Goal: Task Accomplishment & Management: Complete application form

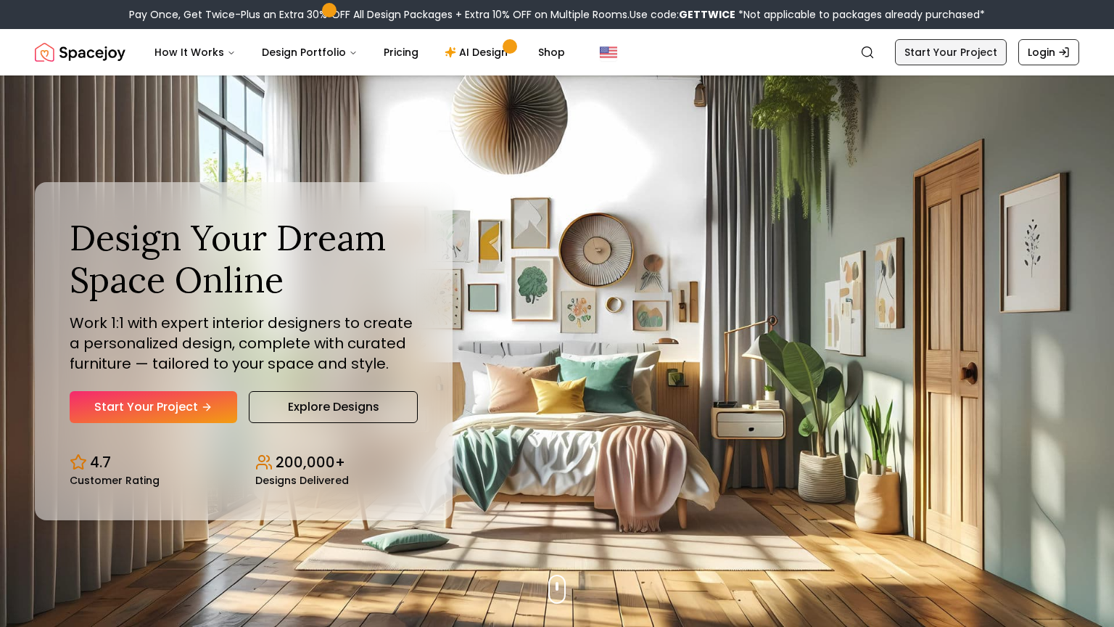
click at [959, 52] on link "Start Your Project" at bounding box center [951, 52] width 112 height 26
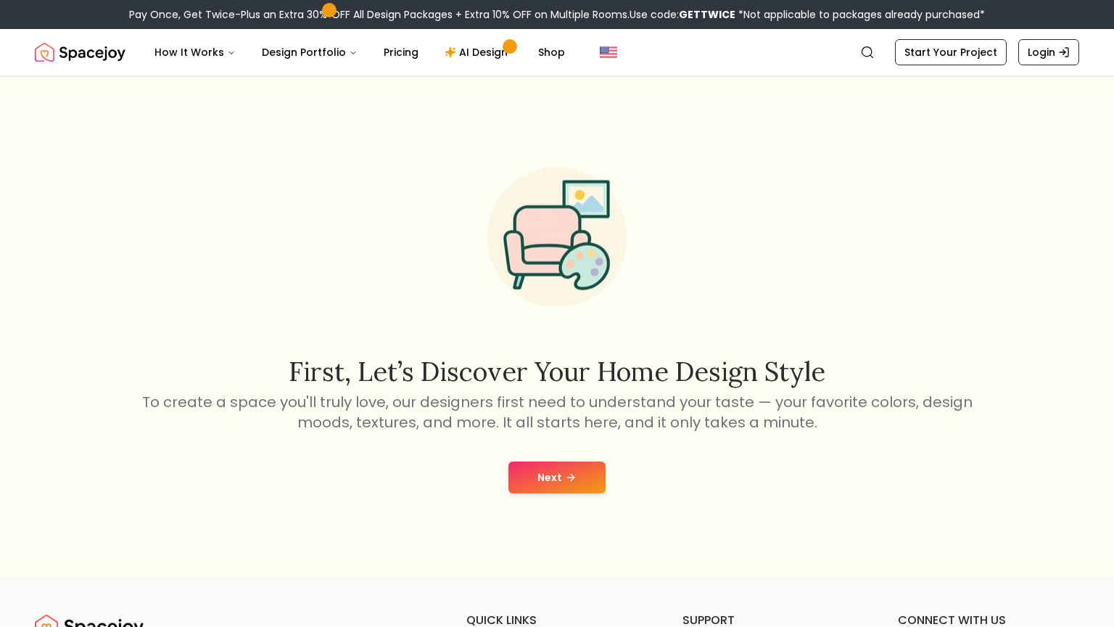
click at [588, 482] on button "Next" at bounding box center [557, 477] width 97 height 32
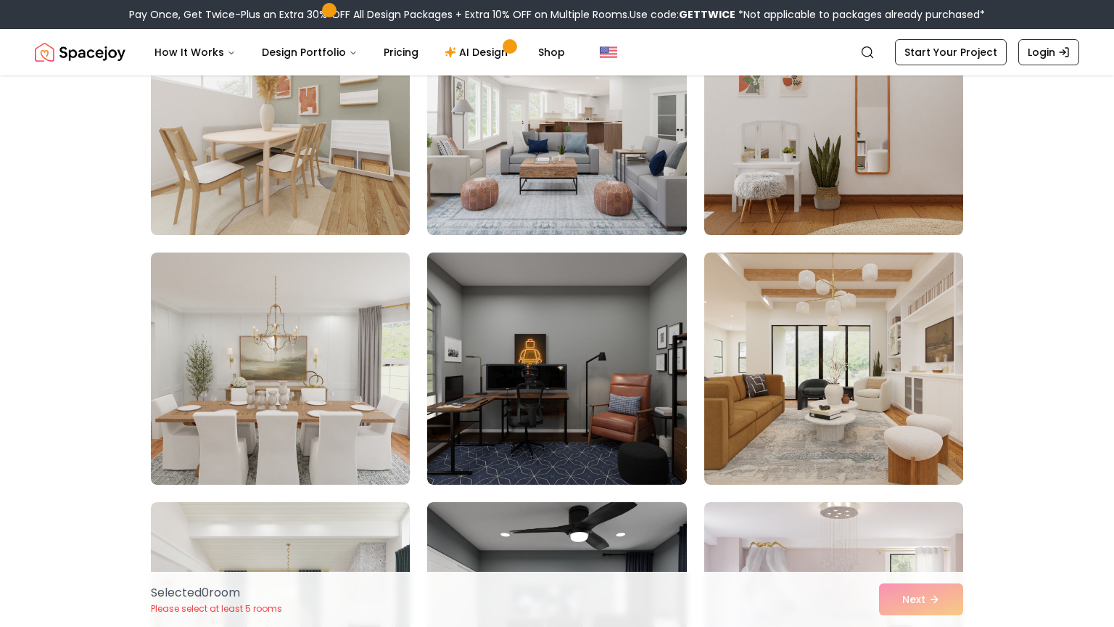
scroll to position [1689, 0]
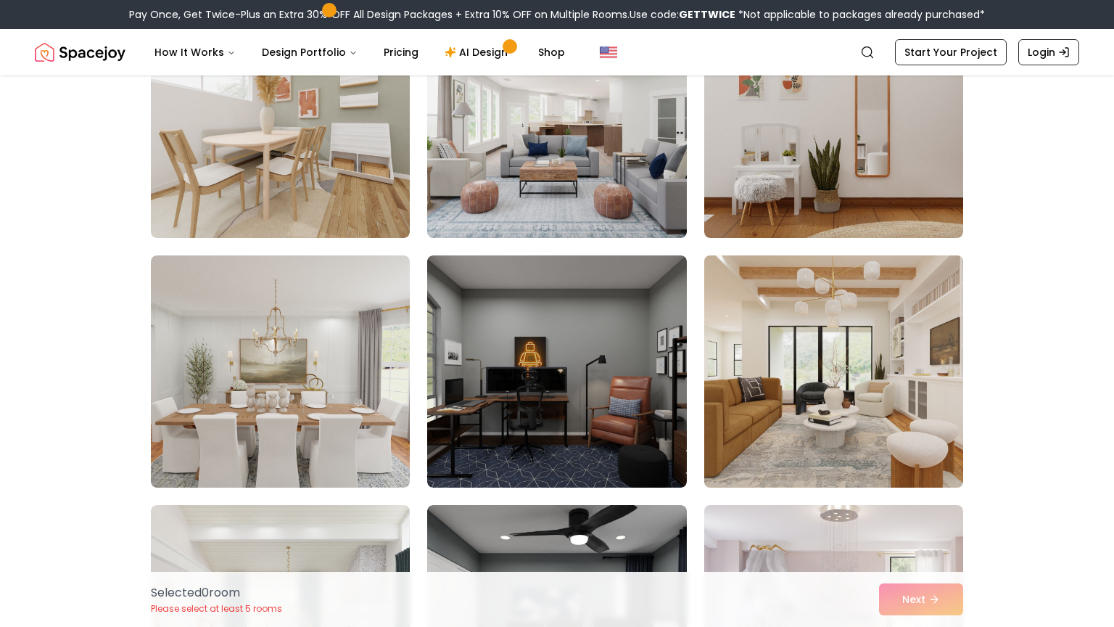
click at [911, 356] on img at bounding box center [834, 372] width 272 height 244
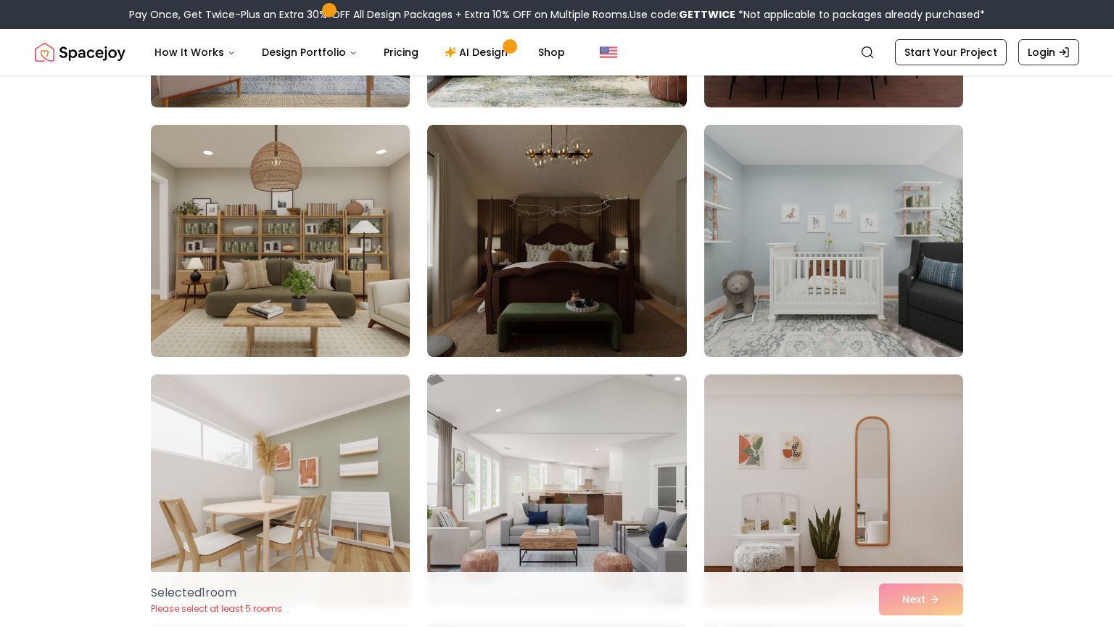
scroll to position [1318, 0]
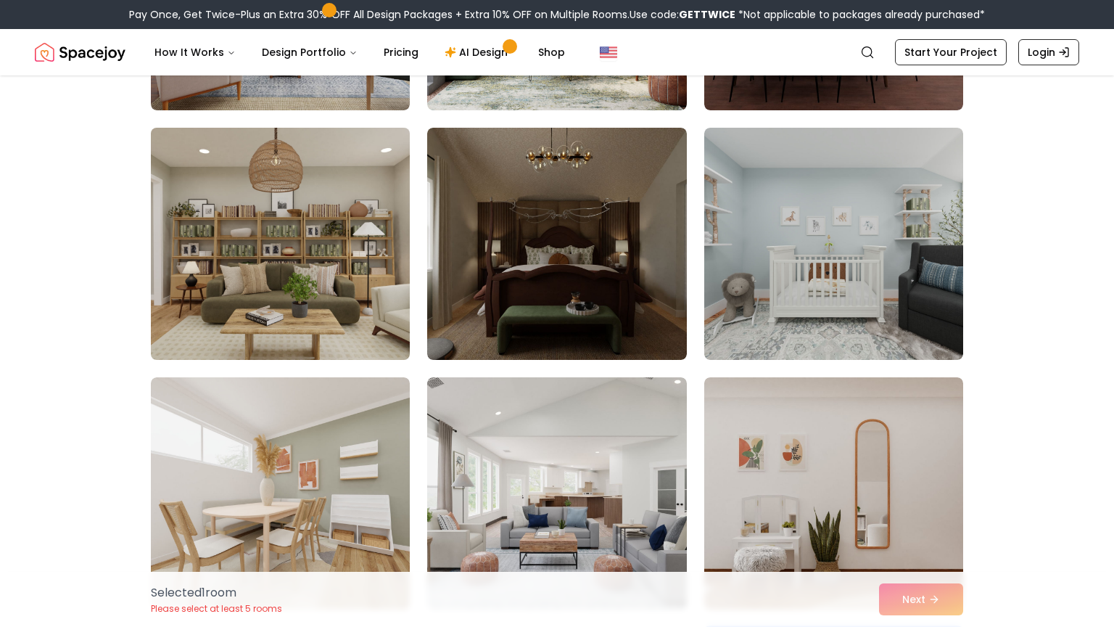
click at [278, 275] on img at bounding box center [280, 244] width 272 height 244
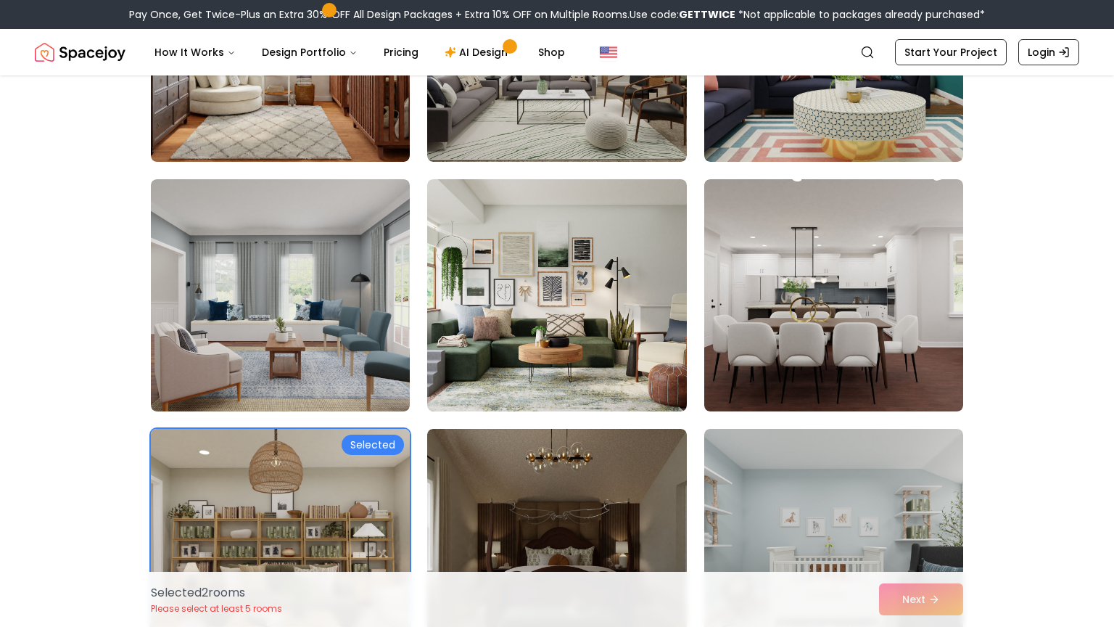
scroll to position [1017, 0]
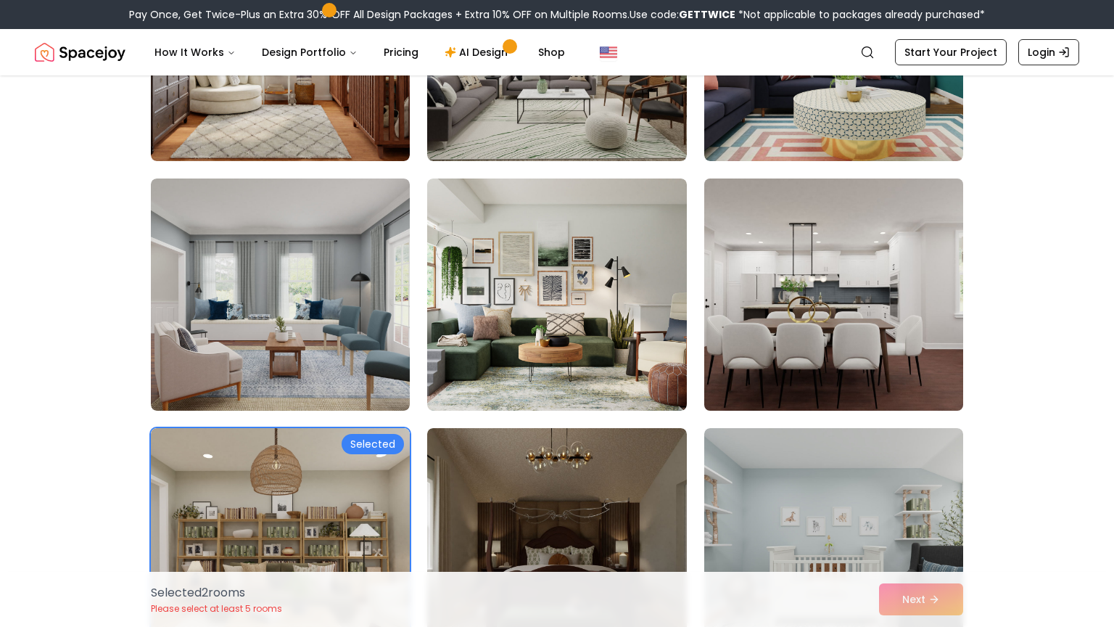
click at [846, 298] on img at bounding box center [834, 295] width 272 height 244
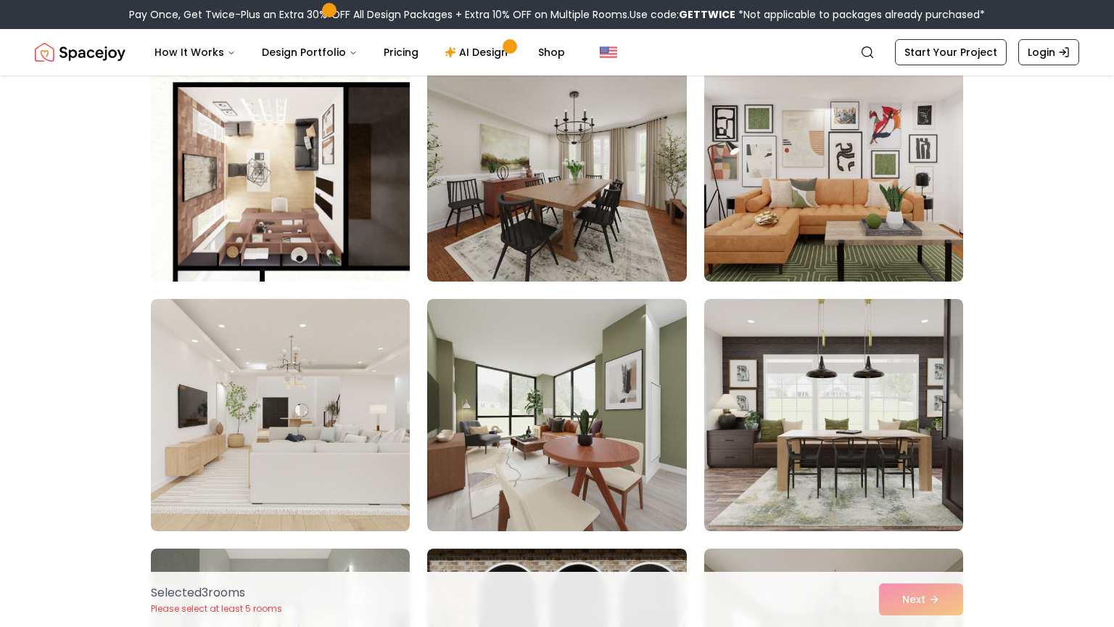
scroll to position [147, 0]
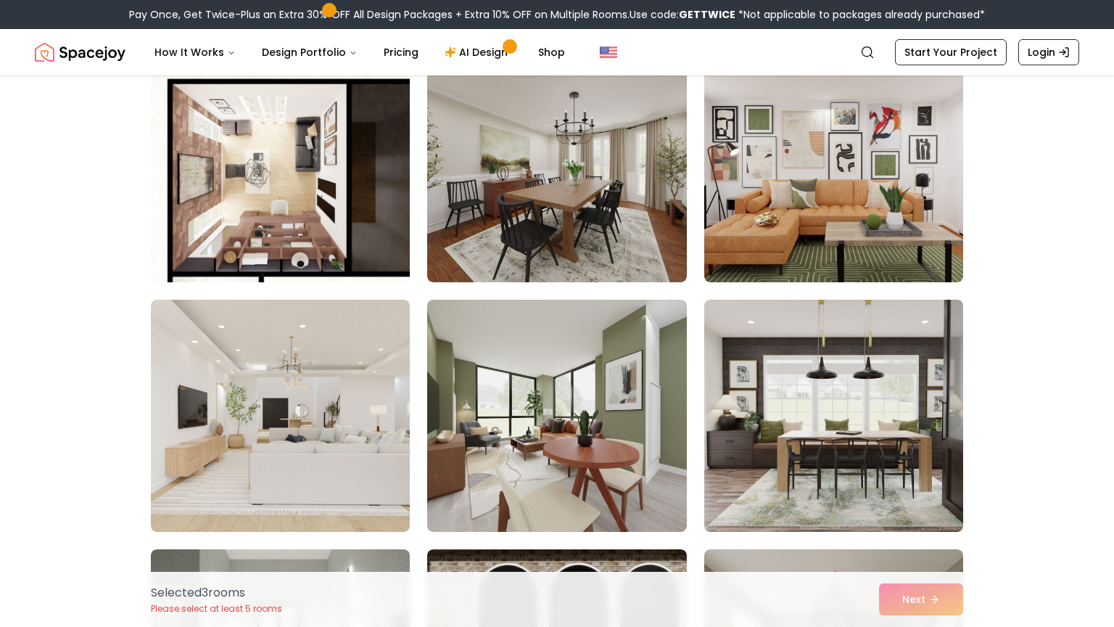
click at [200, 160] on img at bounding box center [280, 166] width 272 height 244
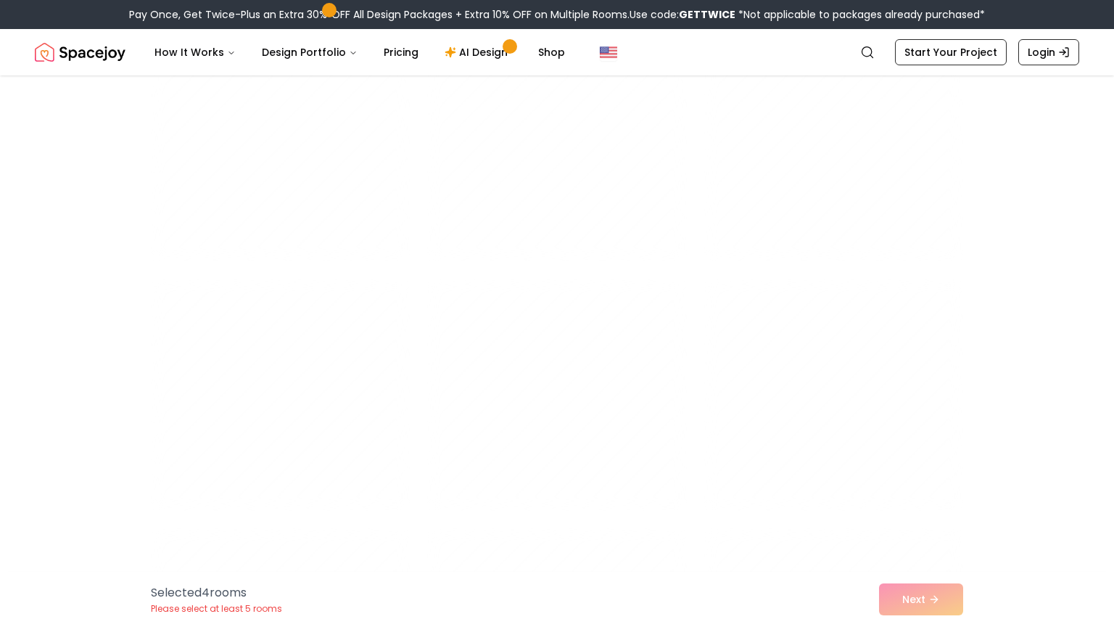
scroll to position [6159, 0]
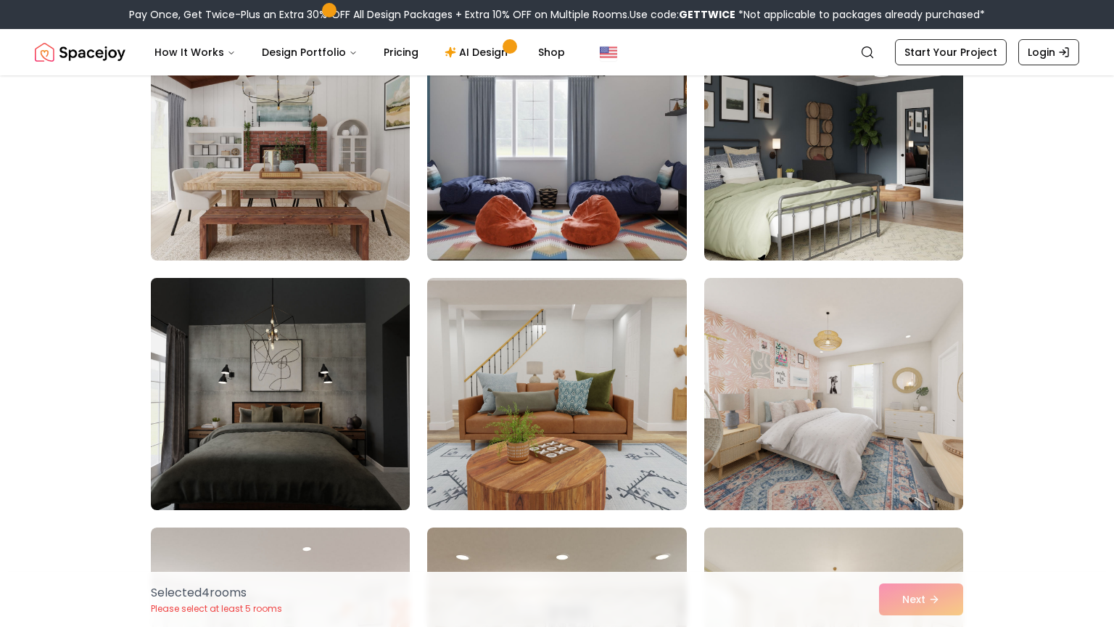
click at [354, 381] on img at bounding box center [280, 394] width 272 height 244
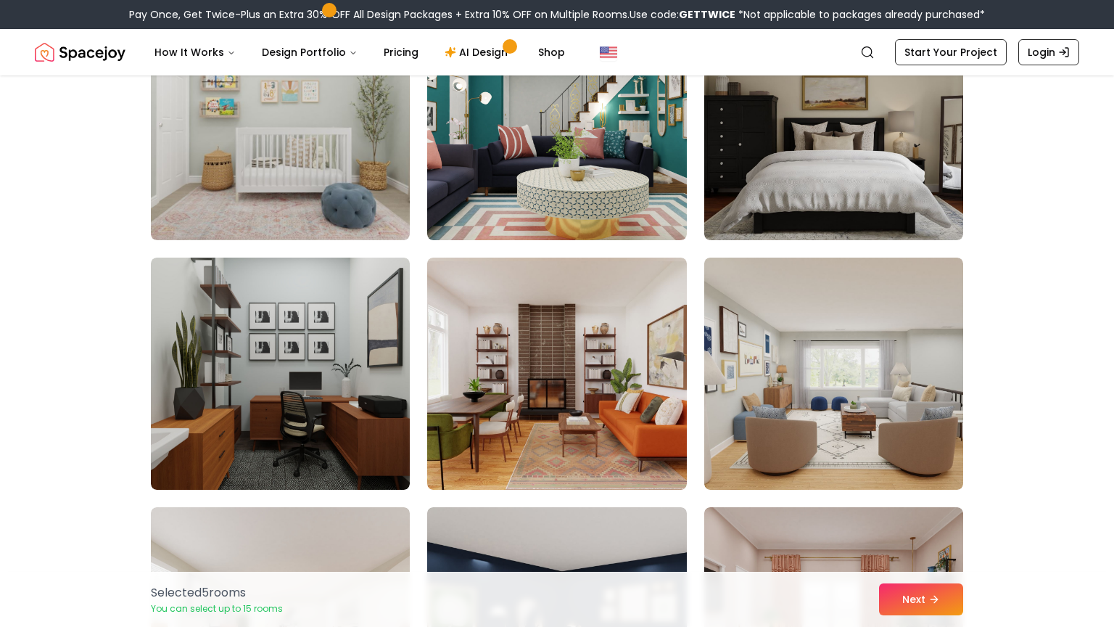
scroll to position [7438, 0]
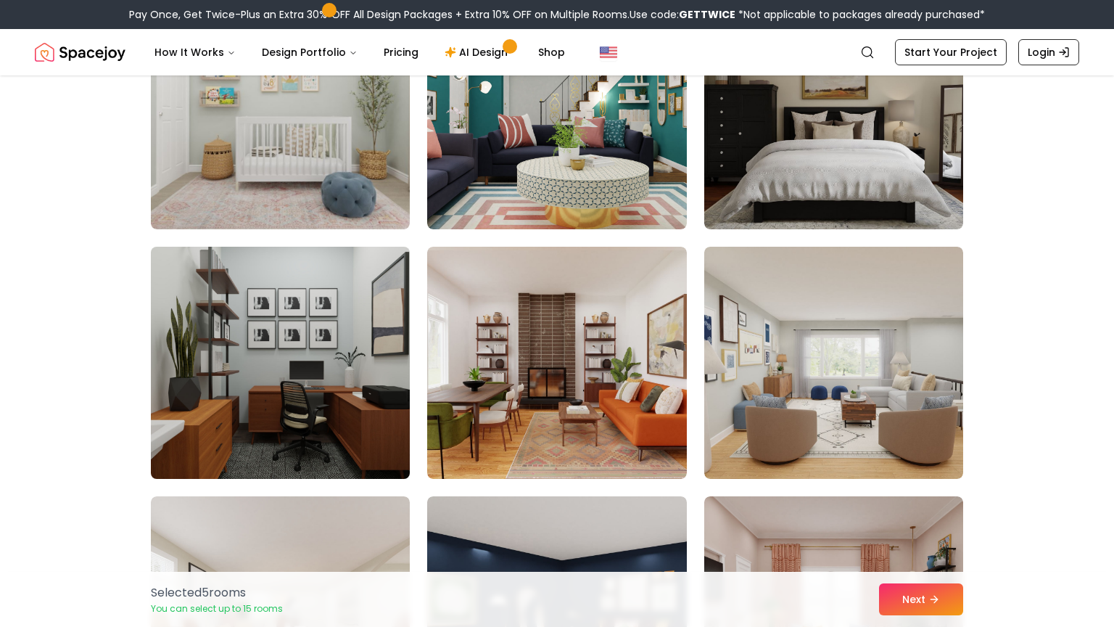
click at [319, 464] on img at bounding box center [280, 363] width 272 height 244
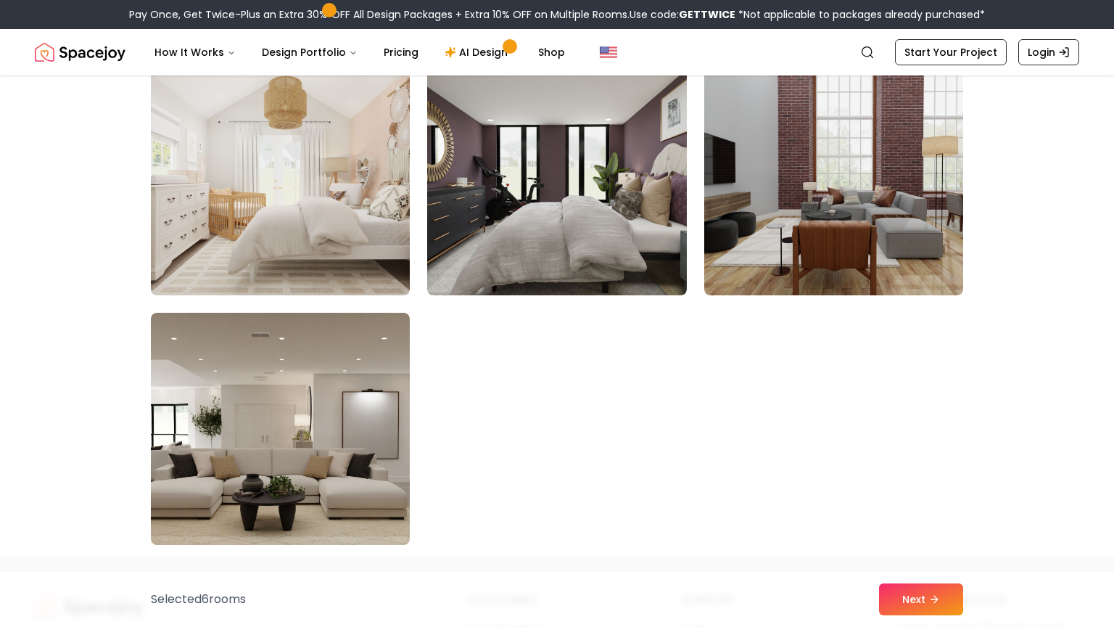
scroll to position [8122, 0]
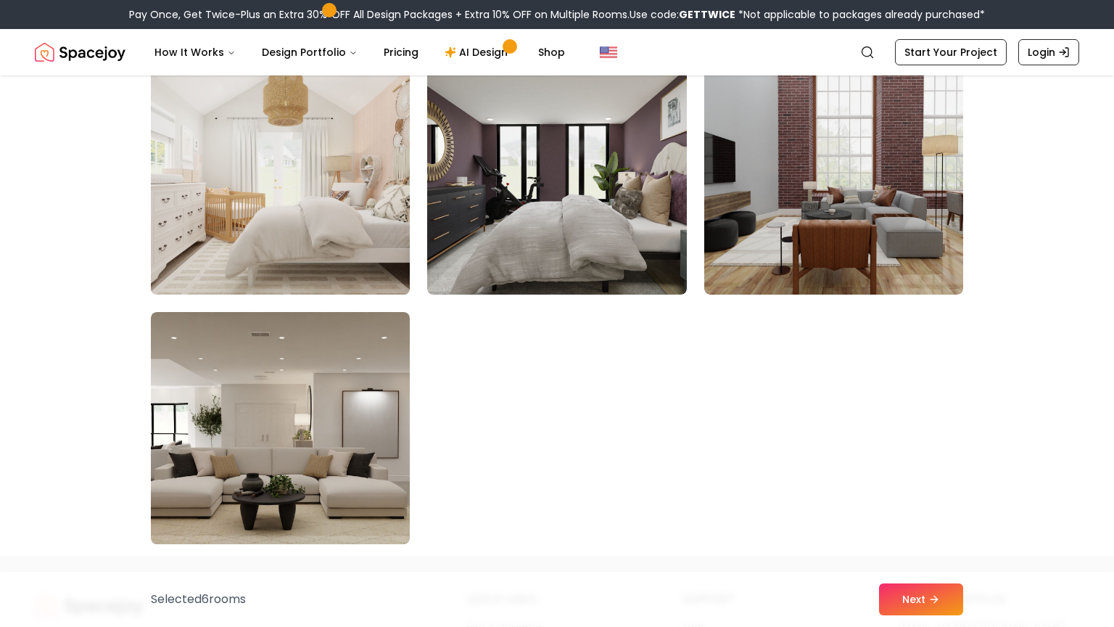
click at [260, 233] on img at bounding box center [280, 179] width 272 height 244
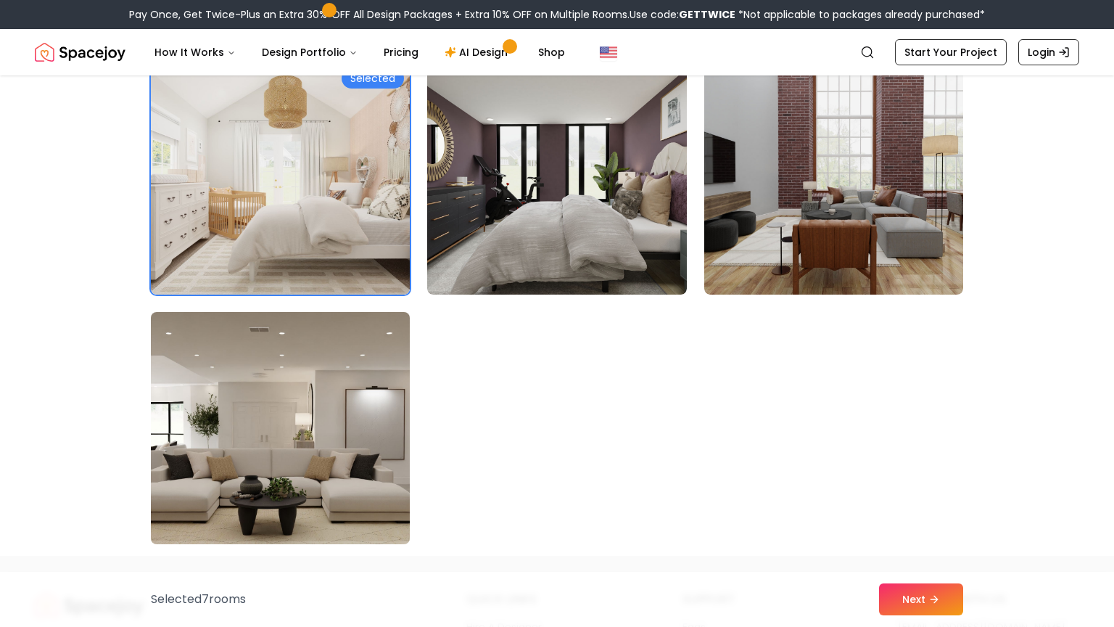
click at [295, 361] on img at bounding box center [280, 428] width 272 height 244
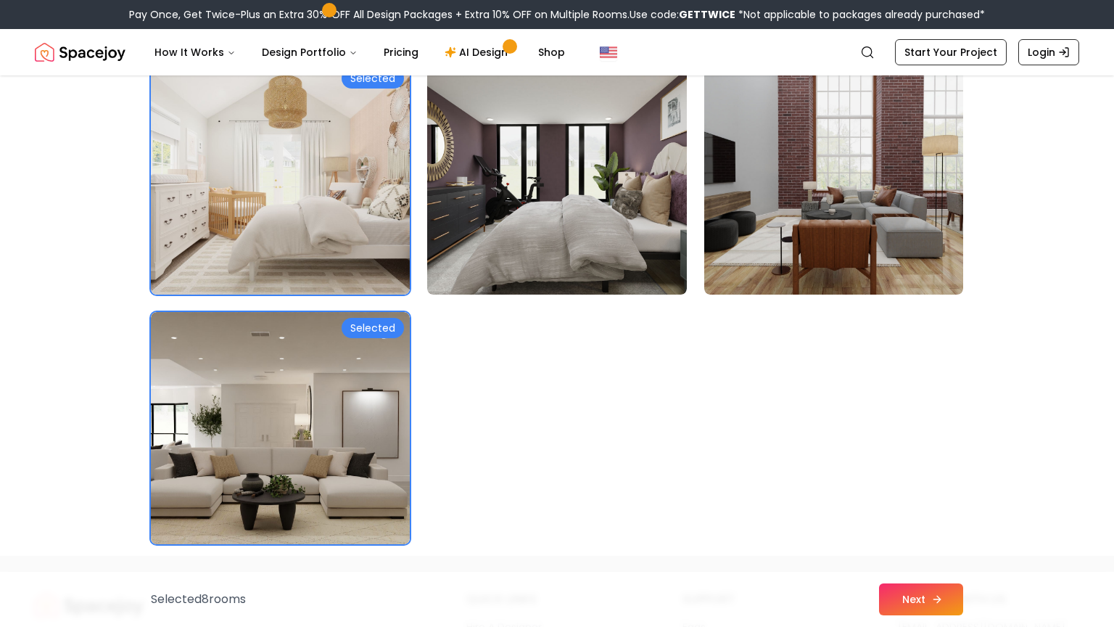
click at [901, 593] on button "Next" at bounding box center [921, 599] width 84 height 32
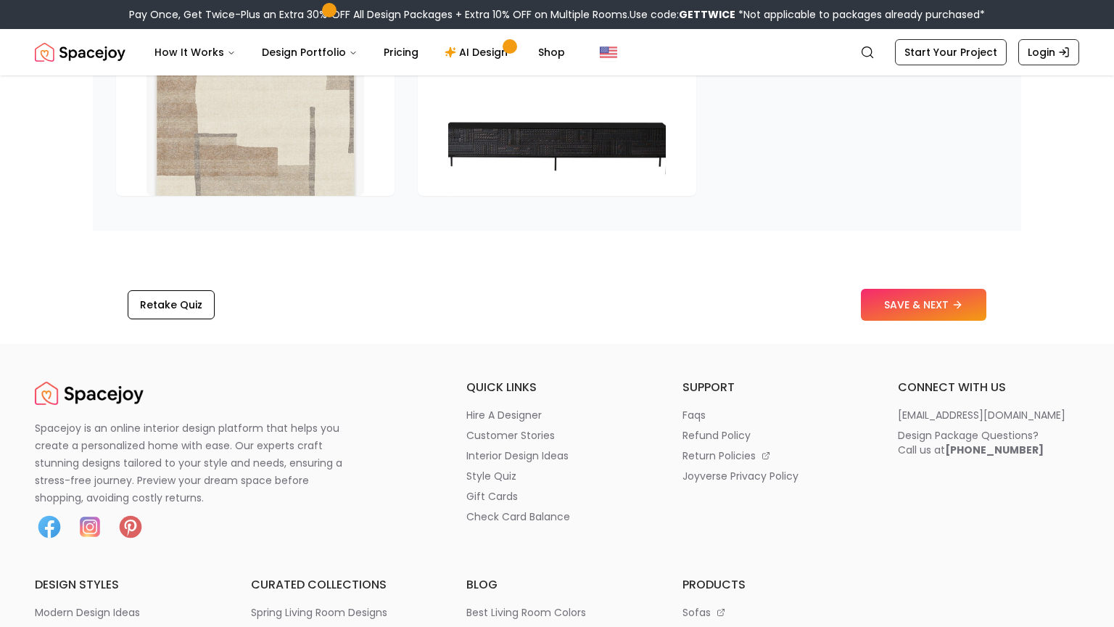
scroll to position [2301, 0]
click at [921, 315] on button "SAVE & NEXT" at bounding box center [924, 304] width 126 height 32
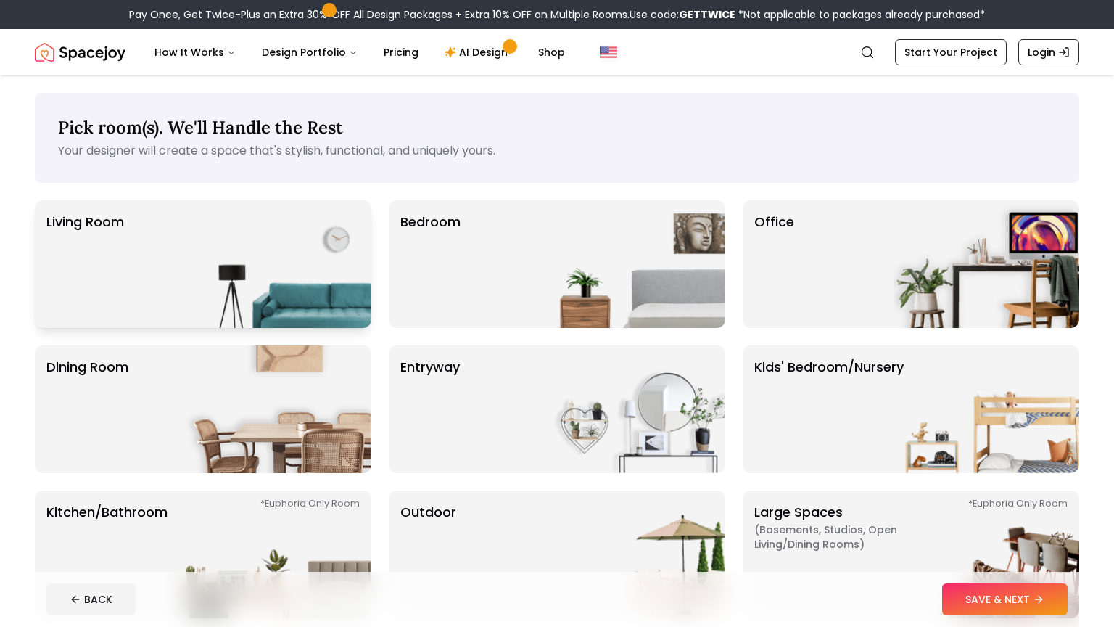
click at [259, 266] on img at bounding box center [279, 264] width 186 height 128
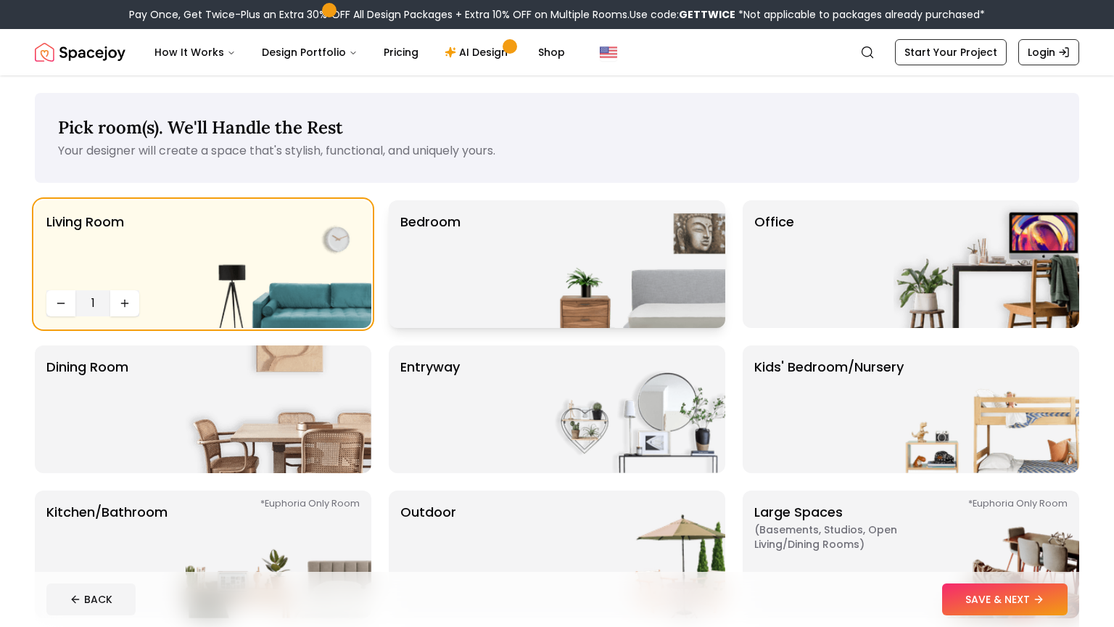
click at [597, 237] on img at bounding box center [633, 264] width 186 height 128
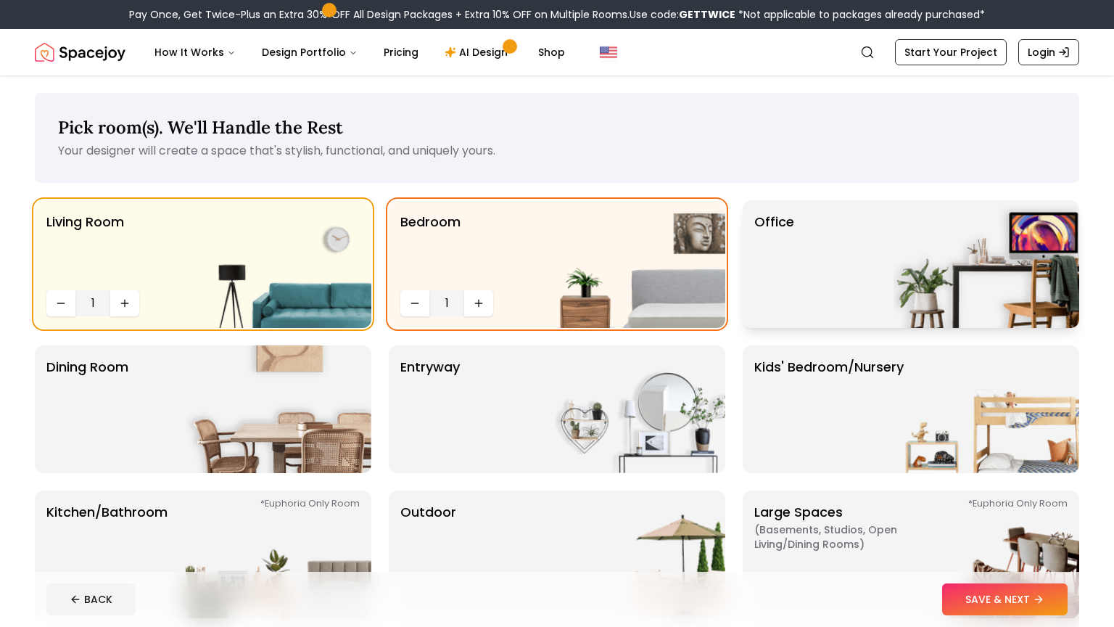
click at [880, 253] on div "Office" at bounding box center [911, 264] width 337 height 128
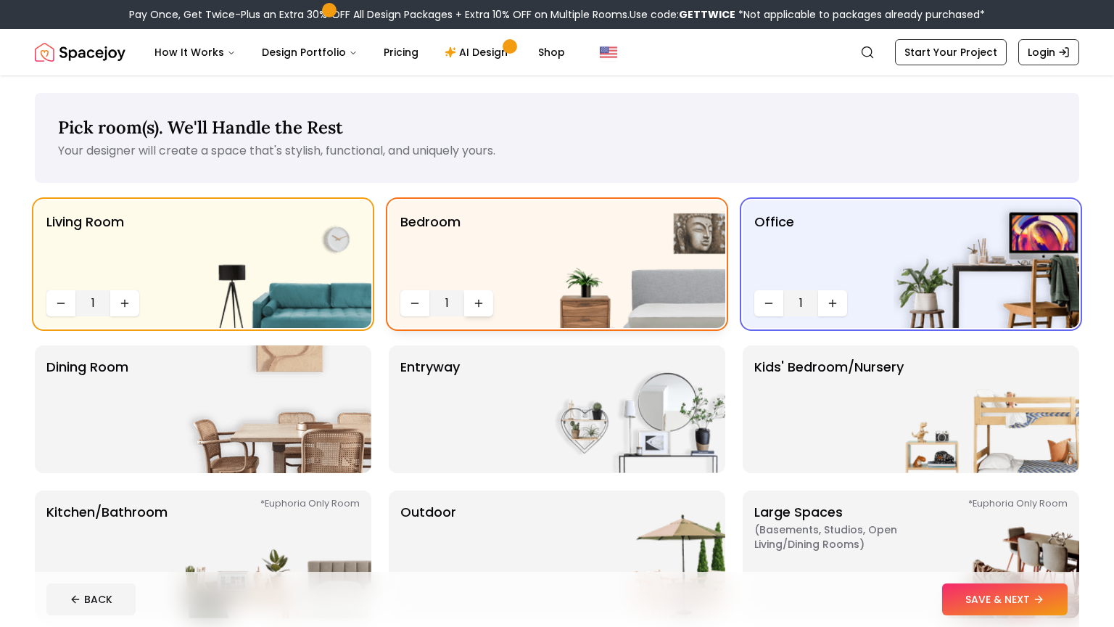
click at [475, 297] on icon "Increase quantity" at bounding box center [479, 303] width 12 height 12
click at [479, 304] on icon "Increase quantity" at bounding box center [479, 303] width 0 height 7
click at [568, 504] on img at bounding box center [633, 554] width 186 height 128
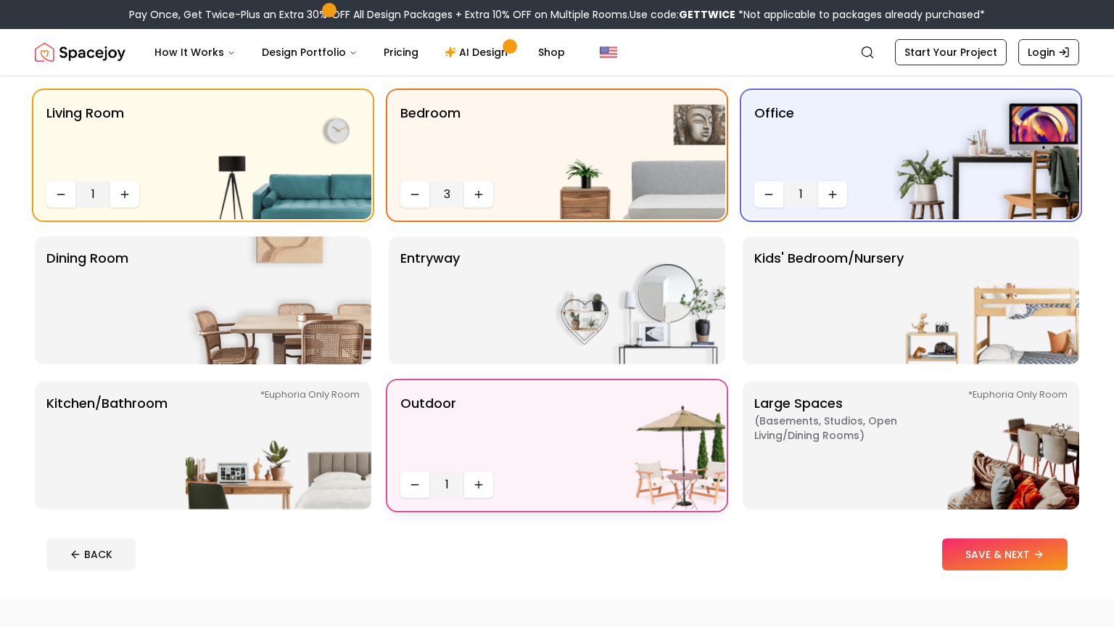
scroll to position [110, 0]
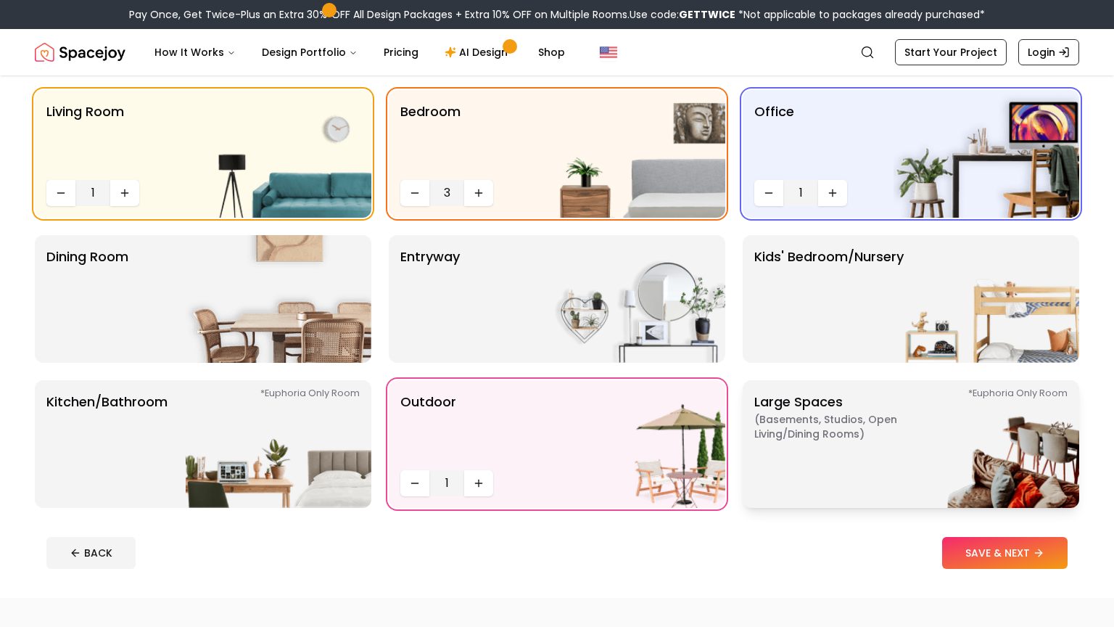
click at [853, 443] on p "Large Spaces ( Basements, Studios, Open living/dining rooms ) *Euphoria Only Ro…" at bounding box center [845, 444] width 181 height 104
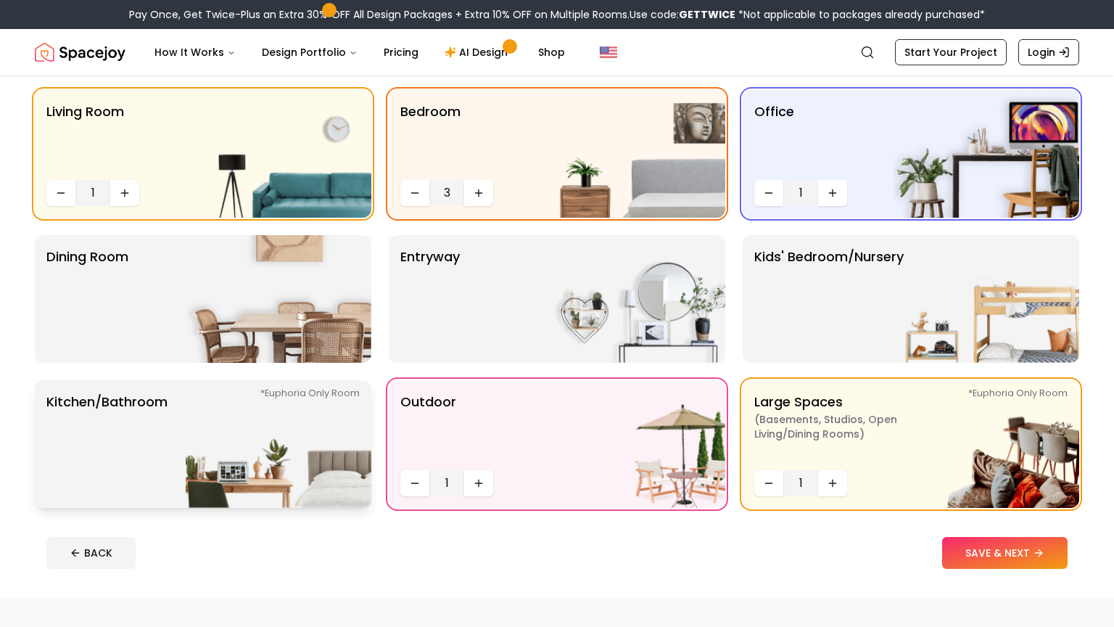
click at [285, 433] on img at bounding box center [279, 444] width 186 height 128
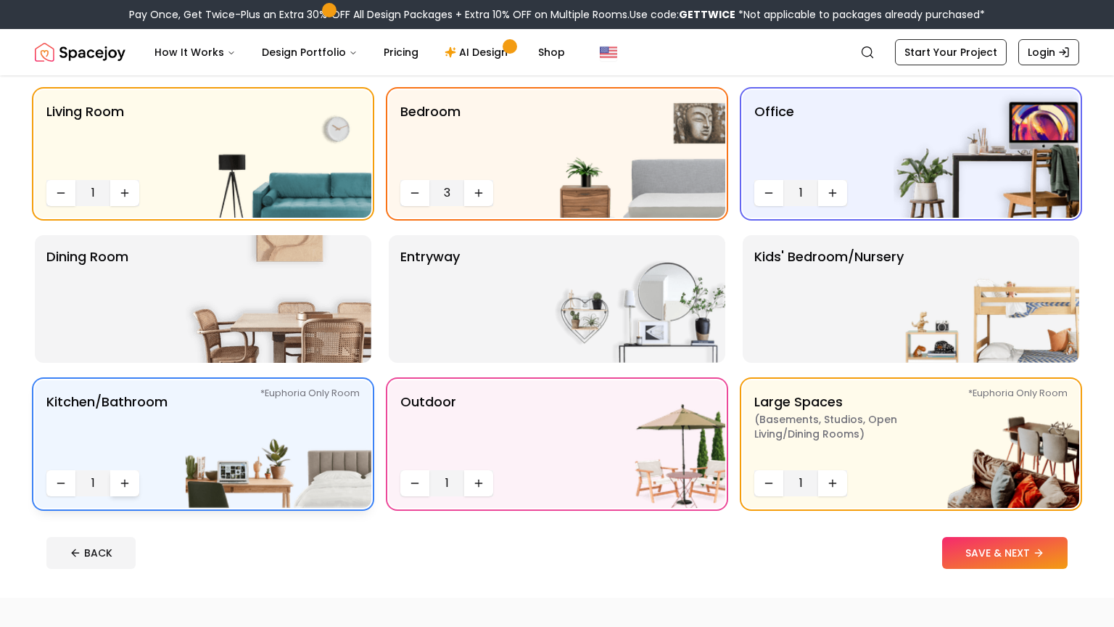
click at [128, 482] on icon "Increase quantity" at bounding box center [125, 483] width 12 height 12
click at [294, 324] on img at bounding box center [279, 299] width 186 height 128
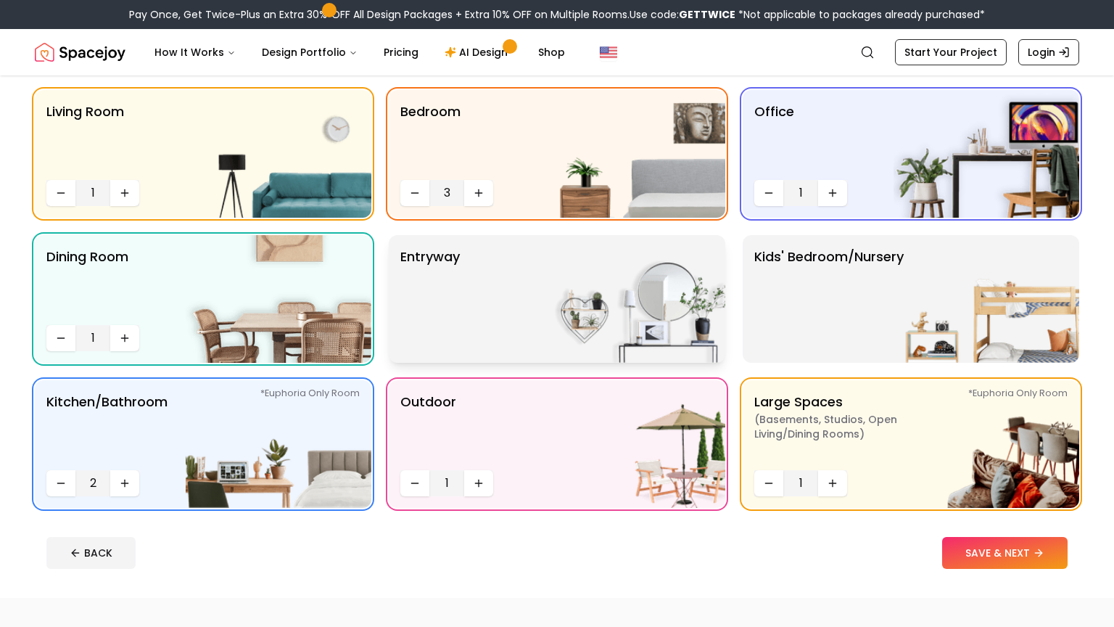
click at [482, 302] on div "entryway" at bounding box center [557, 299] width 337 height 128
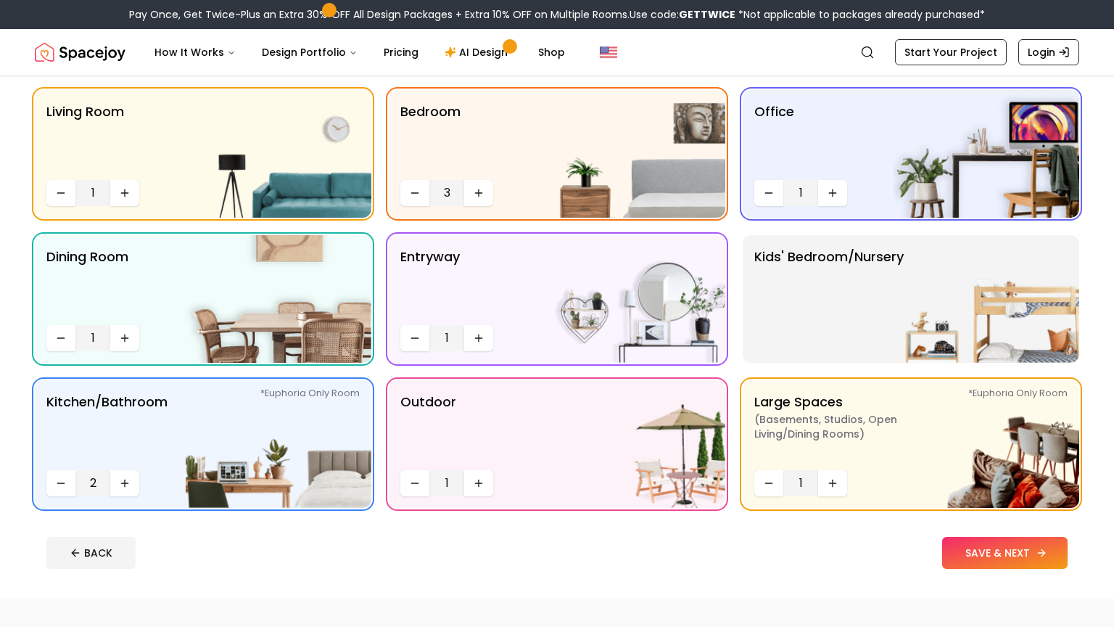
click at [991, 562] on button "SAVE & NEXT" at bounding box center [1005, 553] width 126 height 32
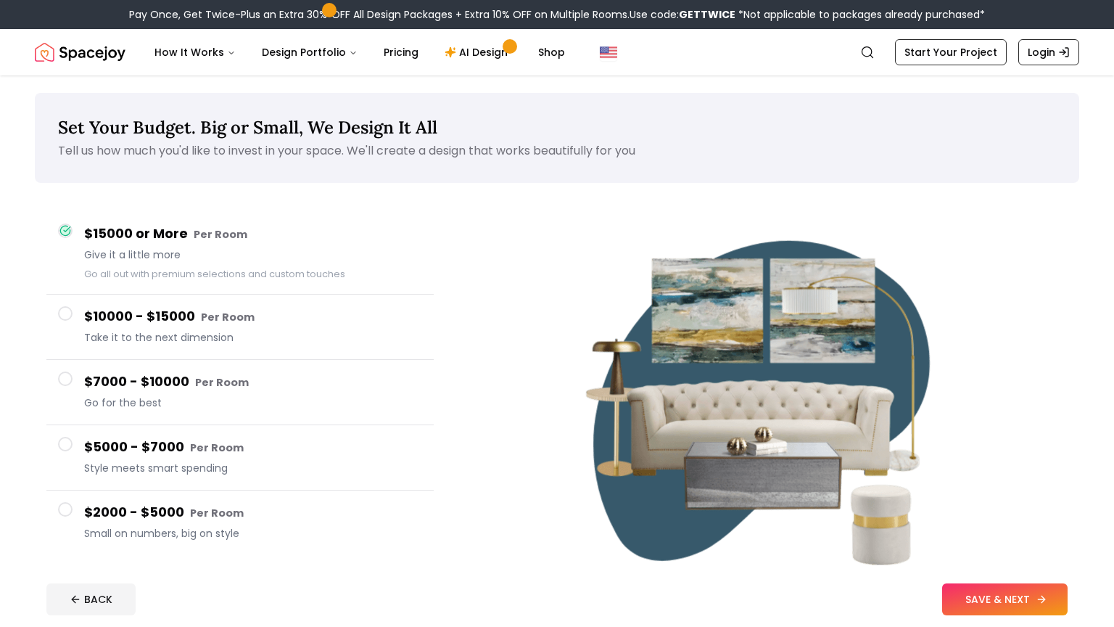
click at [1044, 603] on icon at bounding box center [1042, 600] width 12 height 12
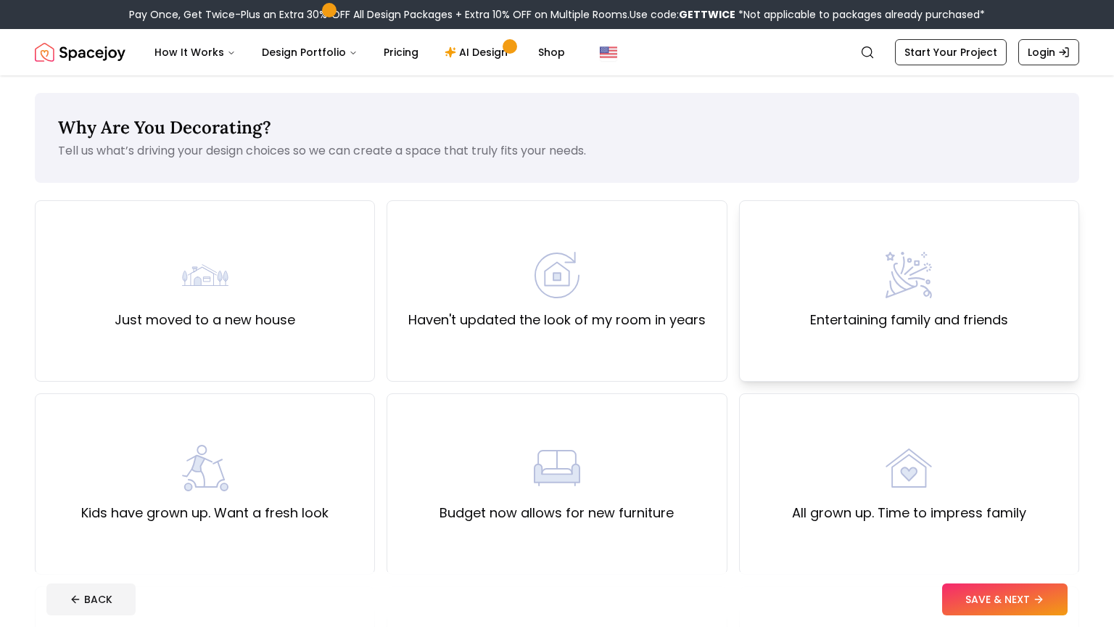
click at [912, 287] on img at bounding box center [909, 275] width 46 height 46
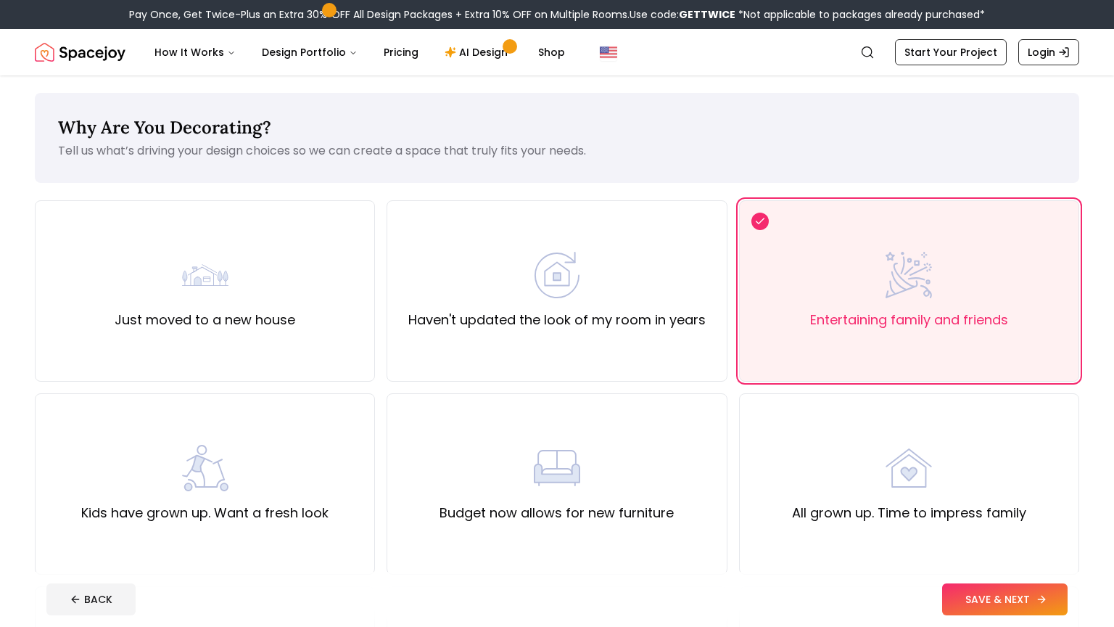
click at [1032, 609] on button "SAVE & NEXT" at bounding box center [1005, 599] width 126 height 32
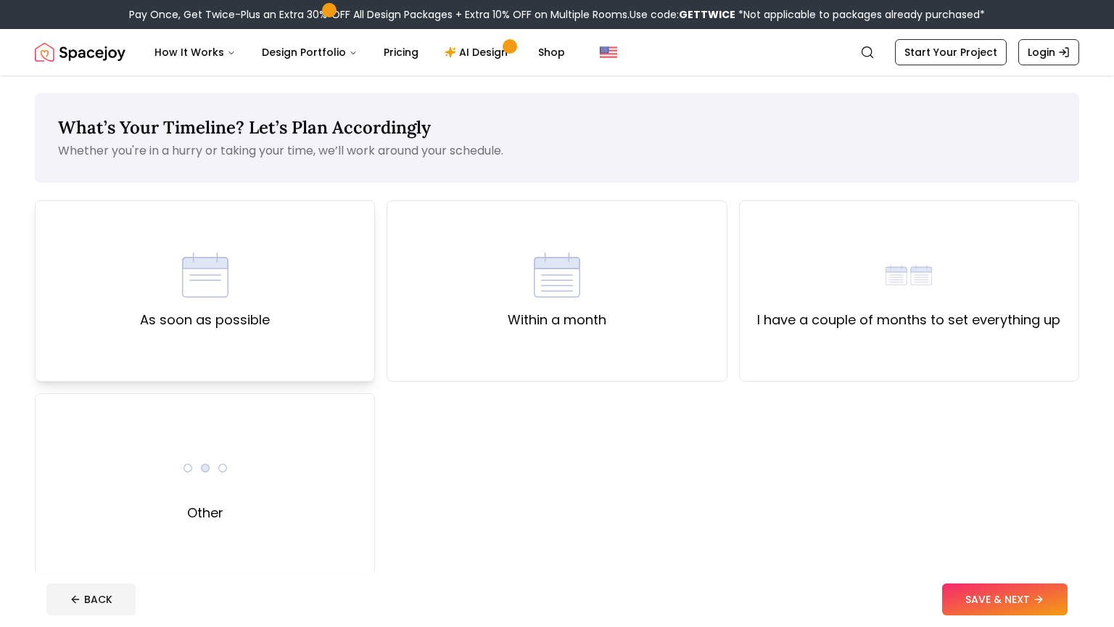
click at [313, 340] on div "As soon as possible" at bounding box center [205, 290] width 340 height 181
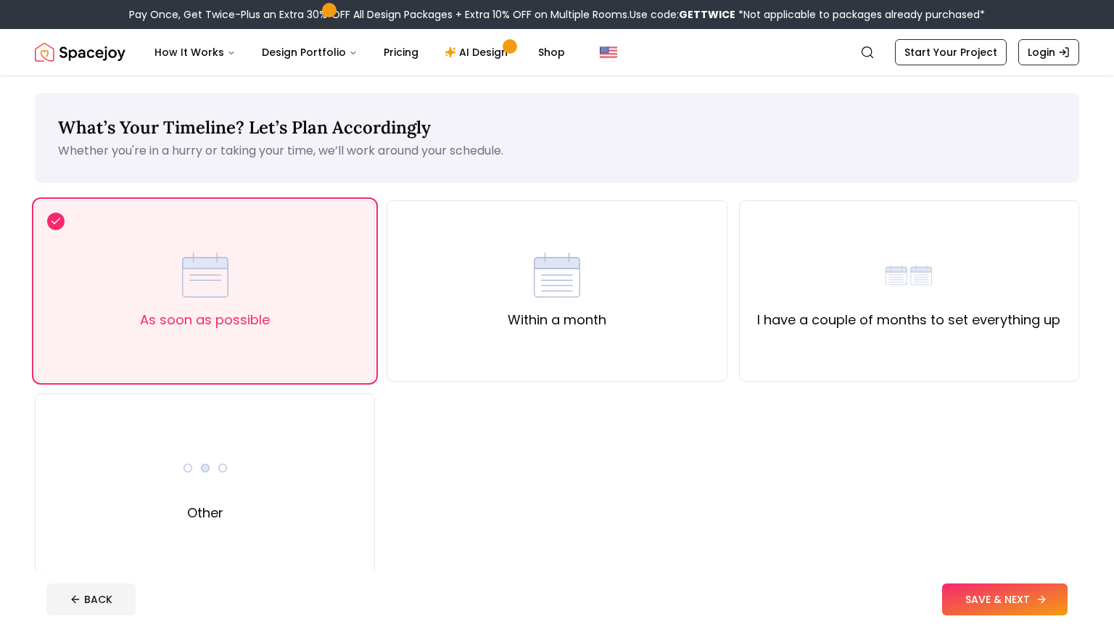
click at [1028, 596] on button "SAVE & NEXT" at bounding box center [1005, 599] width 126 height 32
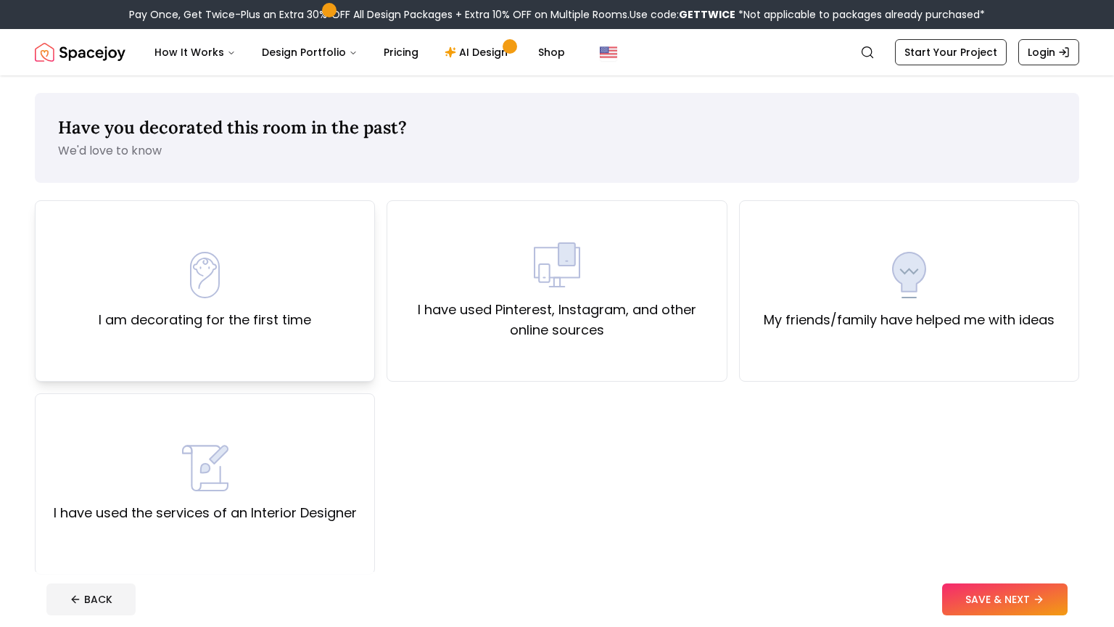
click at [367, 370] on div "I am decorating for the first time" at bounding box center [205, 290] width 340 height 181
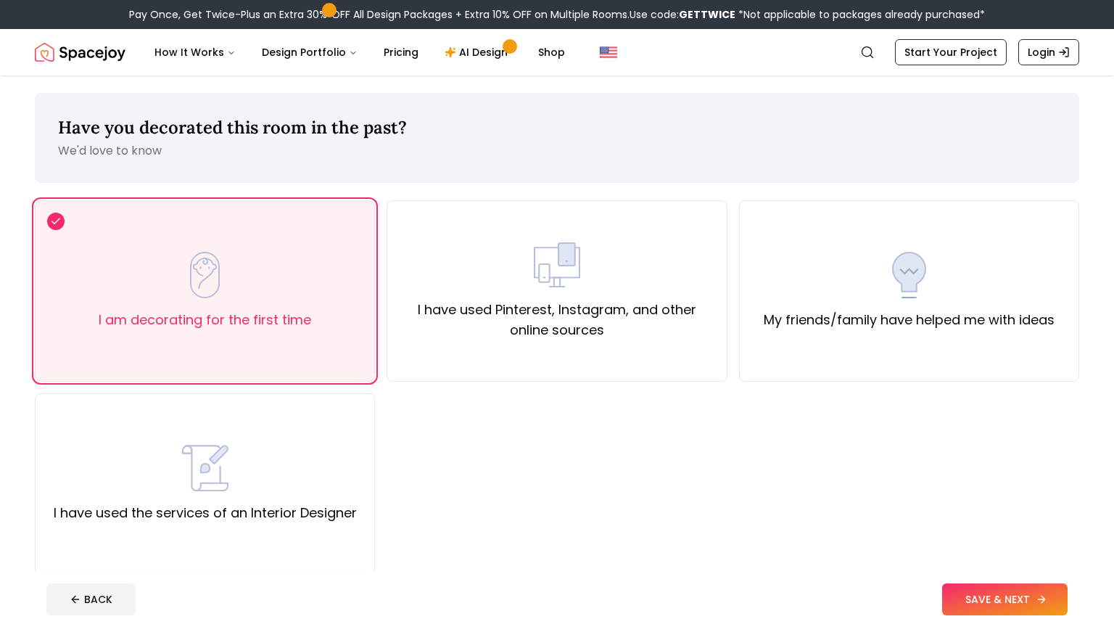
click at [1050, 598] on button "SAVE & NEXT" at bounding box center [1005, 599] width 126 height 32
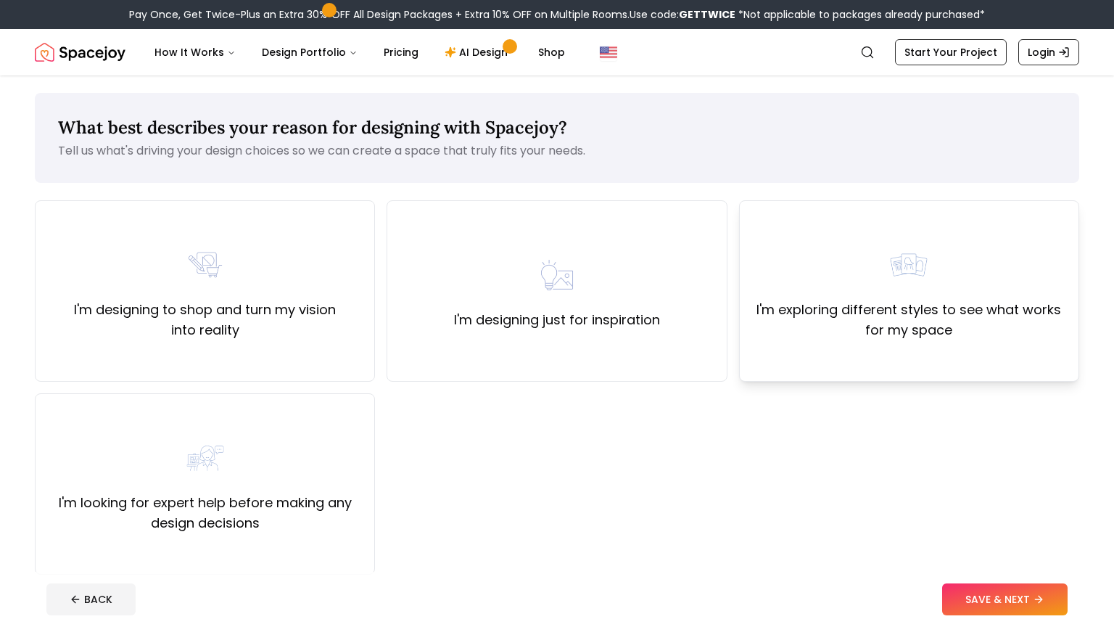
click at [841, 370] on div "I'm exploring different styles to see what works for my space" at bounding box center [909, 290] width 340 height 181
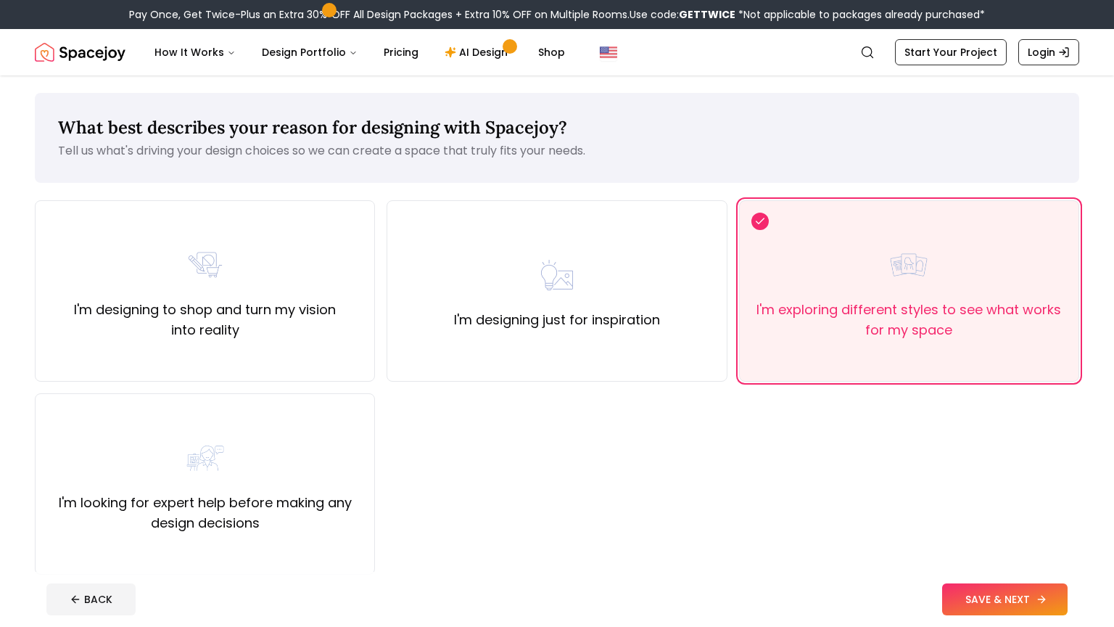
click at [1038, 604] on icon at bounding box center [1042, 600] width 12 height 12
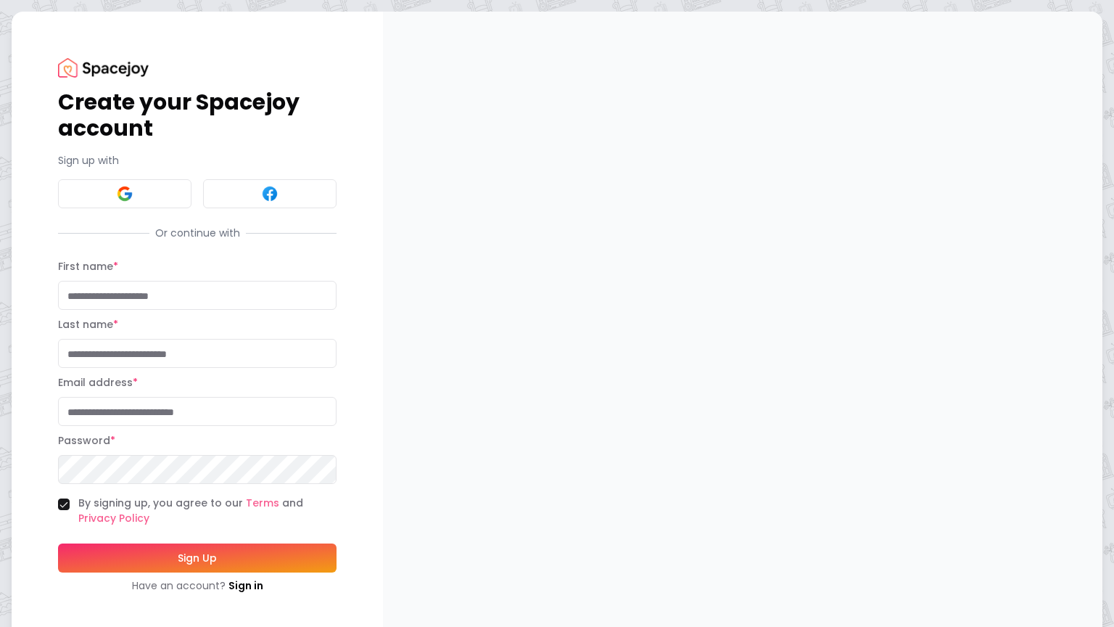
scroll to position [23, 0]
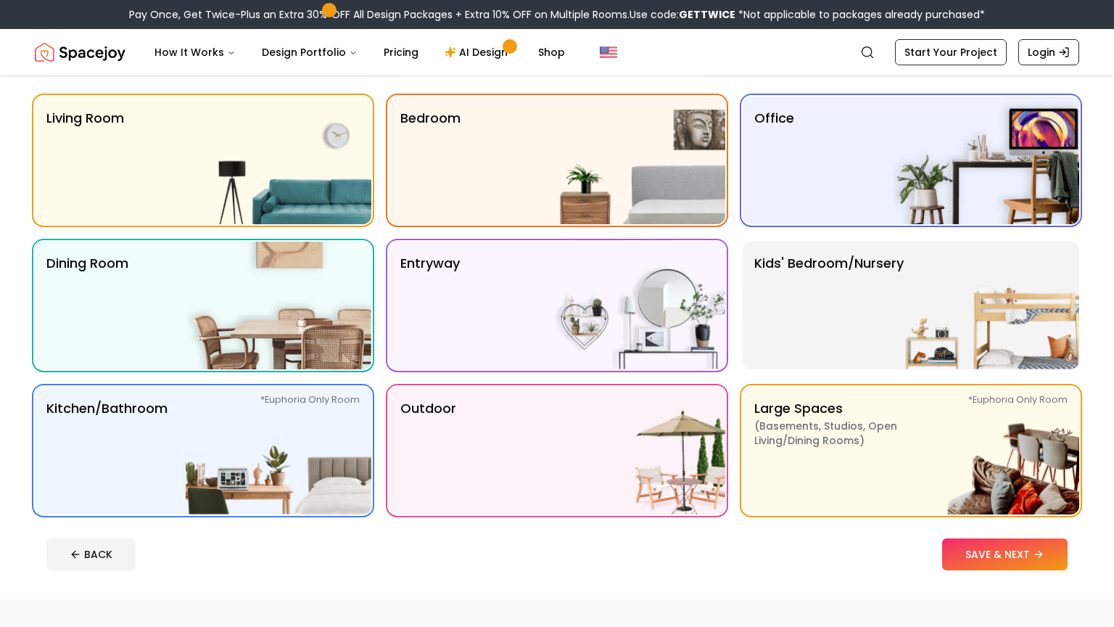
scroll to position [110, 0]
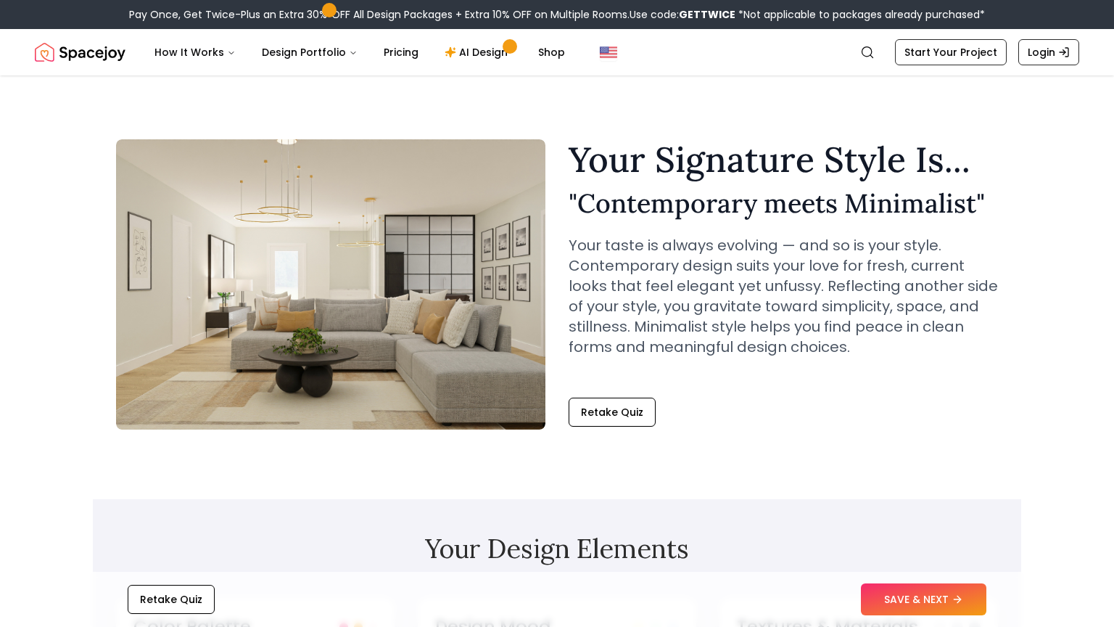
scroll to position [2103, 0]
